Goal: Information Seeking & Learning: Learn about a topic

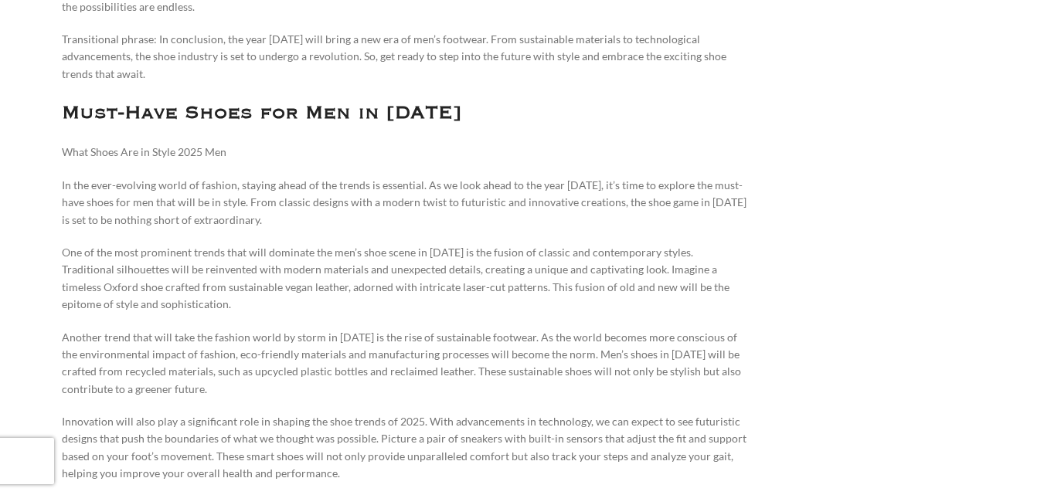
scroll to position [2270, 0]
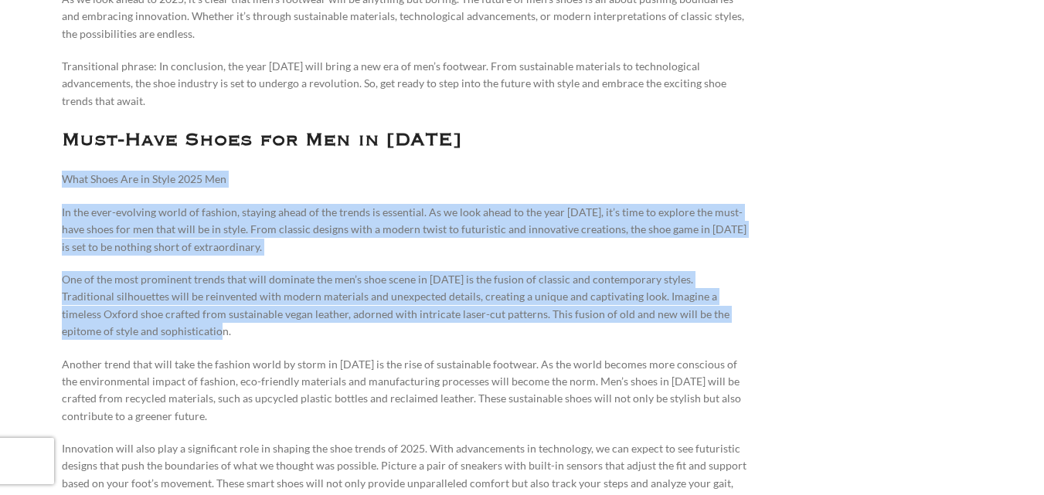
drag, startPoint x: 66, startPoint y: 114, endPoint x: 724, endPoint y: 267, distance: 674.9
copy div "What Shoes Are in Style 2025 Men In the ever-evolving world of fashion, staying…"
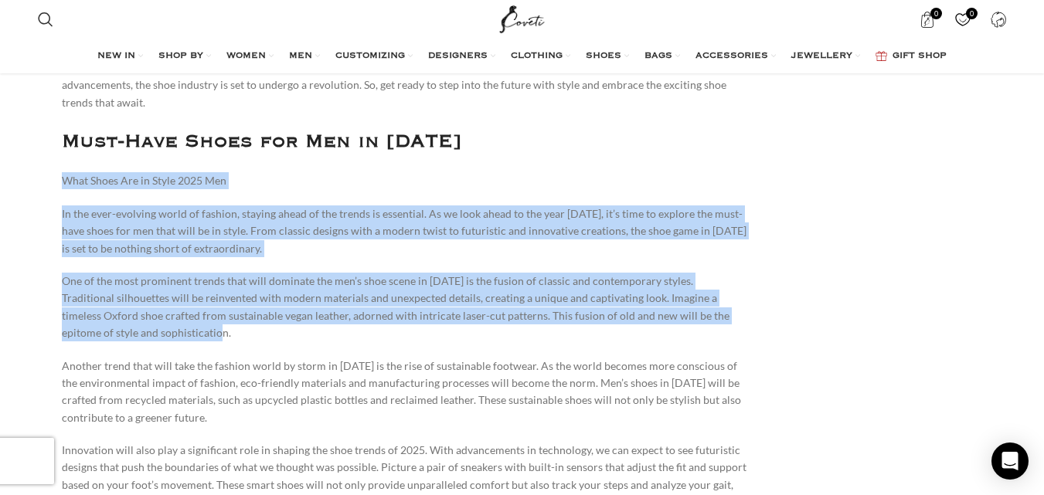
scroll to position [2424, 0]
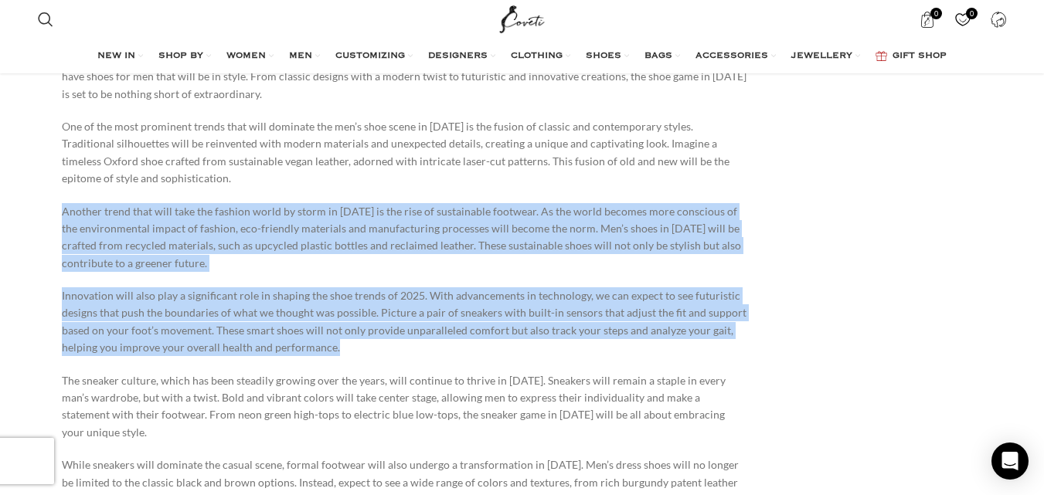
drag, startPoint x: 62, startPoint y: 141, endPoint x: 352, endPoint y: 284, distance: 323.4
copy div "Another trend that will take the fashion world by storm in [DATE] is the rise o…"
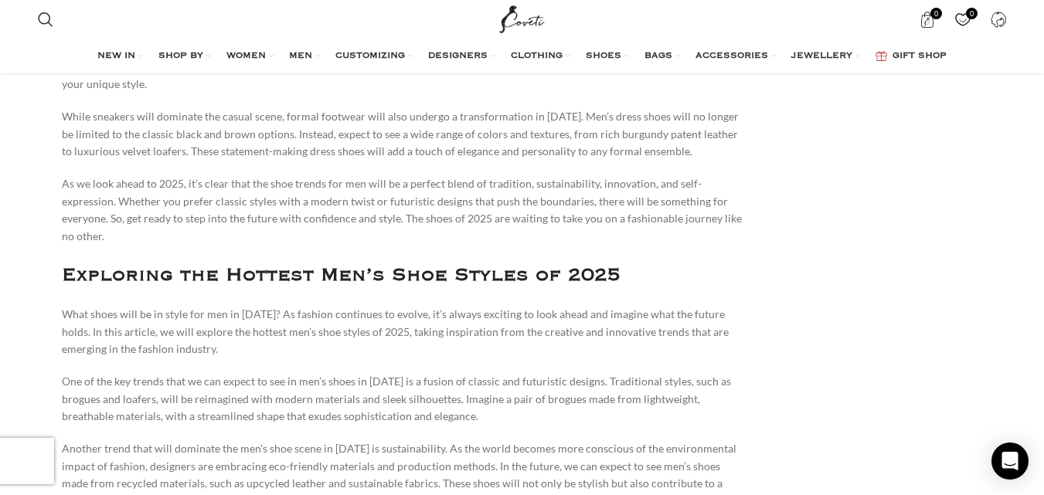
scroll to position [2810, 0]
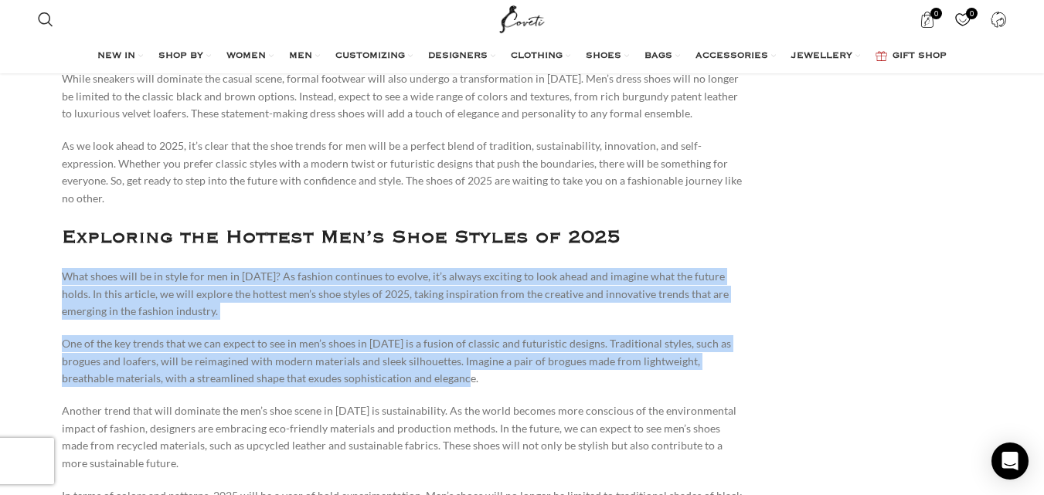
drag, startPoint x: 64, startPoint y: 170, endPoint x: 491, endPoint y: 275, distance: 439.9
copy div "What shoes will be in style for men in [DATE]? As fashion continues to evolve, …"
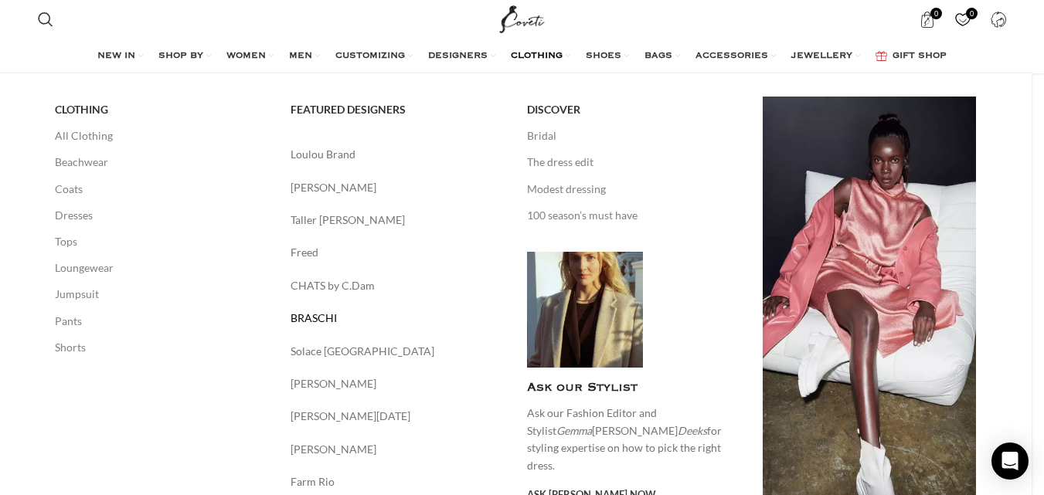
scroll to position [2965, 0]
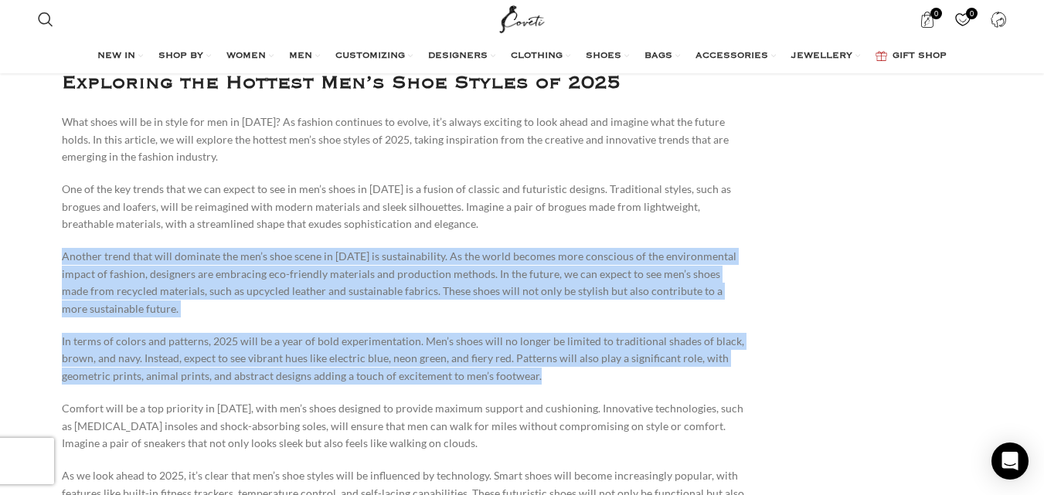
drag, startPoint x: 65, startPoint y: 154, endPoint x: 555, endPoint y: 274, distance: 504.2
copy div "Another trend that will dominate the men’s shoe scene in [DATE] is sustainabili…"
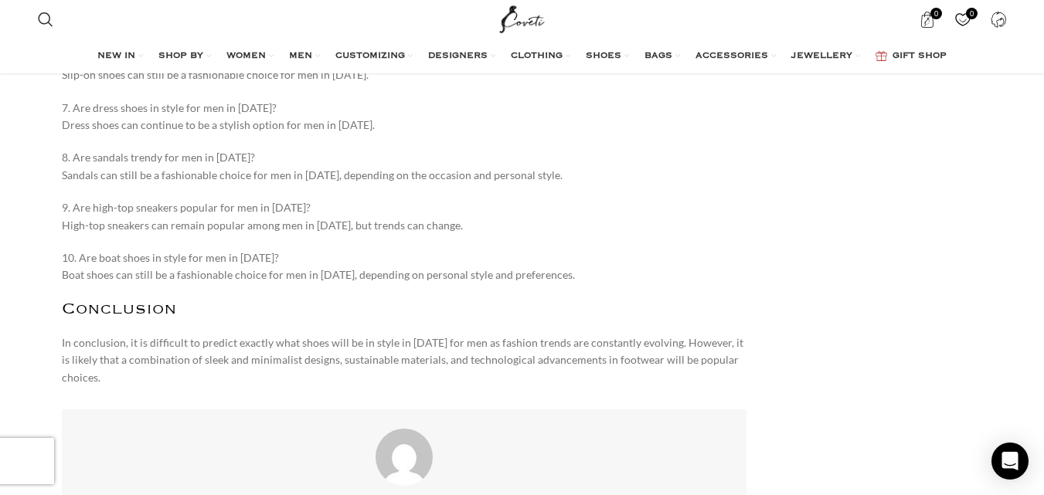
scroll to position [8141, 0]
